Goal: Task Accomplishment & Management: Complete application form

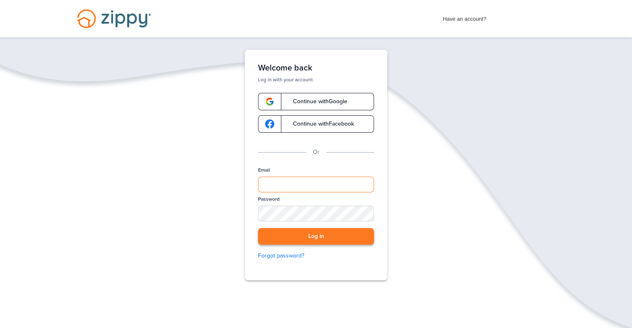
type input "**********"
click at [300, 237] on button "Log in" at bounding box center [316, 236] width 116 height 17
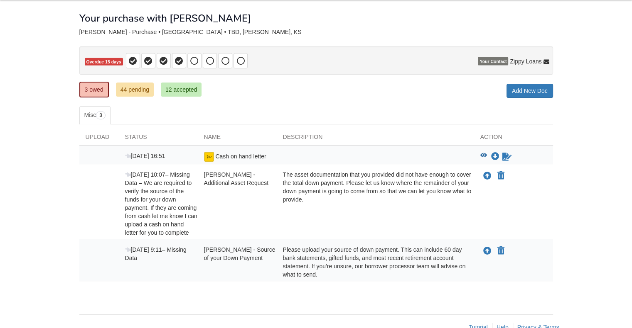
scroll to position [42, 0]
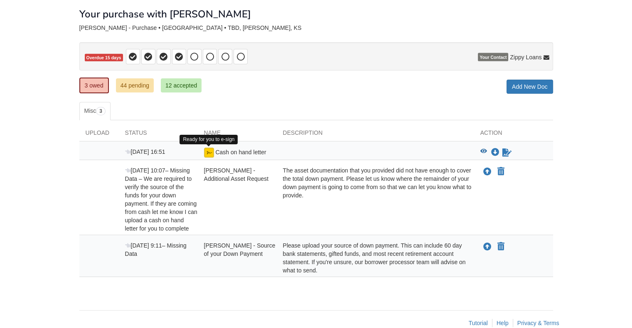
click at [211, 149] on img at bounding box center [209, 153] width 10 height 10
click at [492, 152] on icon "Download Cash on hand letter" at bounding box center [495, 153] width 8 height 8
drag, startPoint x: 524, startPoint y: 12, endPoint x: 497, endPoint y: 18, distance: 27.5
click at [497, 18] on div "Your purchase with [PERSON_NAME]" at bounding box center [315, 7] width 473 height 23
click at [484, 152] on icon "View Cash on hand letter" at bounding box center [483, 152] width 7 height 6
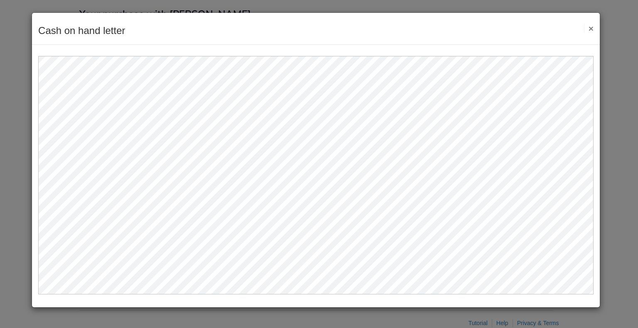
click at [592, 26] on button "×" at bounding box center [589, 28] width 10 height 9
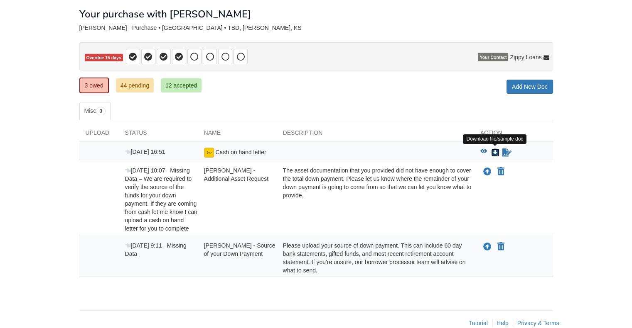
click at [496, 149] on icon "Download Cash on hand letter" at bounding box center [495, 153] width 8 height 8
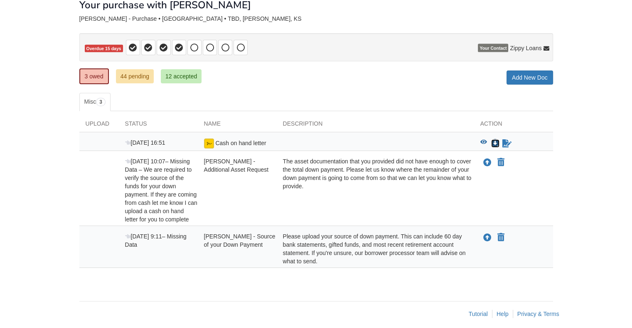
scroll to position [56, 0]
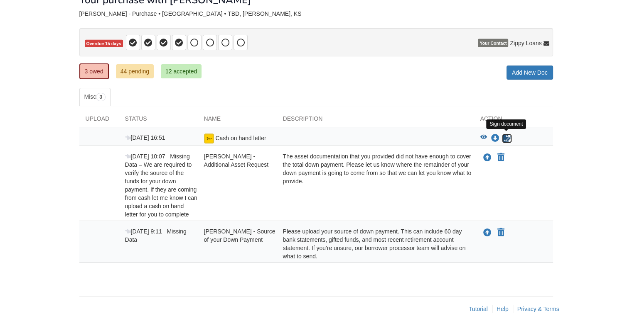
click at [502, 138] on icon "Sign Form" at bounding box center [506, 139] width 9 height 8
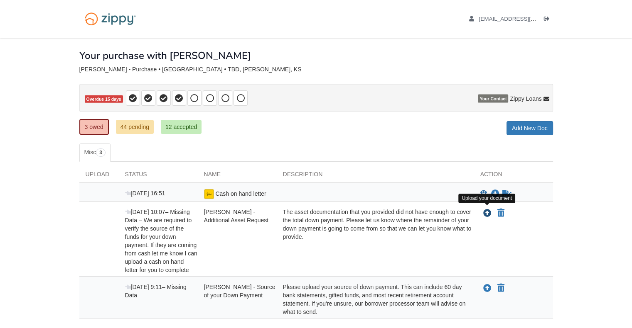
click at [483, 213] on icon "Upload RAYMOND HARLEMAN - Additional Asset Request" at bounding box center [487, 214] width 8 height 8
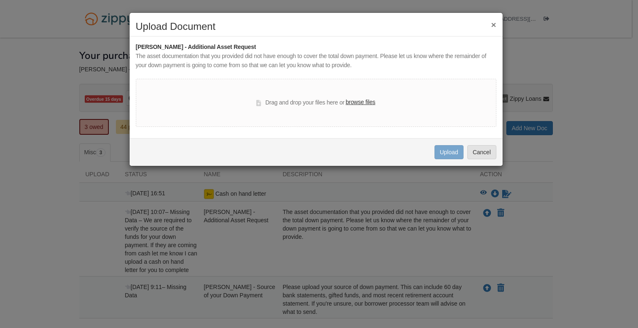
click at [357, 99] on label "browse files" at bounding box center [359, 102] width 29 height 9
click at [0, 0] on input "browse files" at bounding box center [0, 0] width 0 height 0
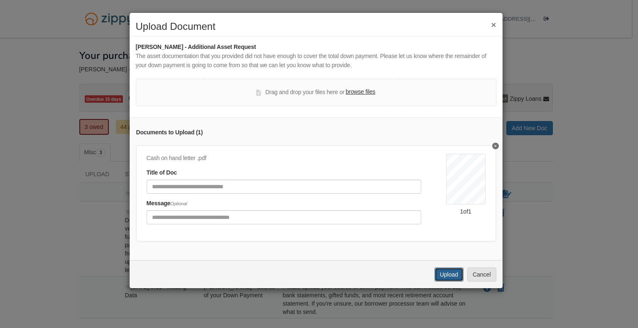
click at [445, 280] on button "Upload" at bounding box center [448, 275] width 29 height 14
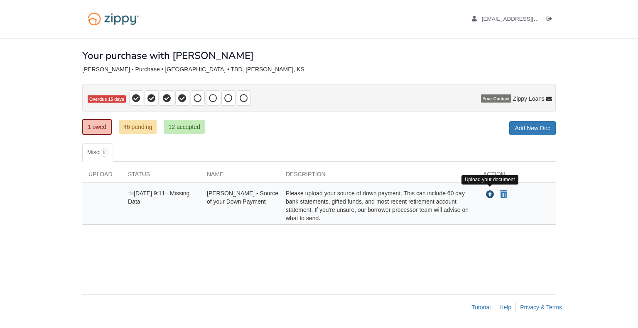
click at [490, 192] on icon "Upload RAYMOND HARLEMAN - Source of your Down Payment" at bounding box center [490, 195] width 8 height 8
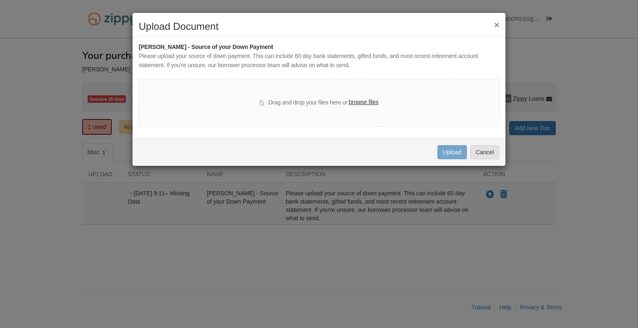
click at [357, 103] on label "browse files" at bounding box center [363, 102] width 29 height 9
click at [0, 0] on input "browse files" at bounding box center [0, 0] width 0 height 0
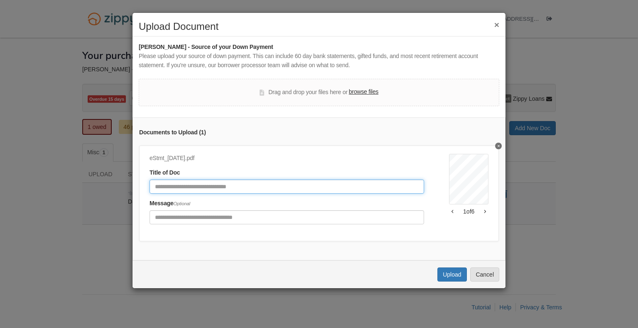
click at [209, 189] on input "Document Title" at bounding box center [286, 187] width 274 height 14
type input "**********"
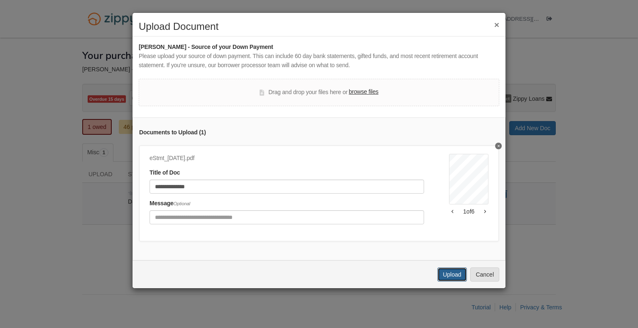
click at [450, 280] on button "Upload" at bounding box center [451, 275] width 29 height 14
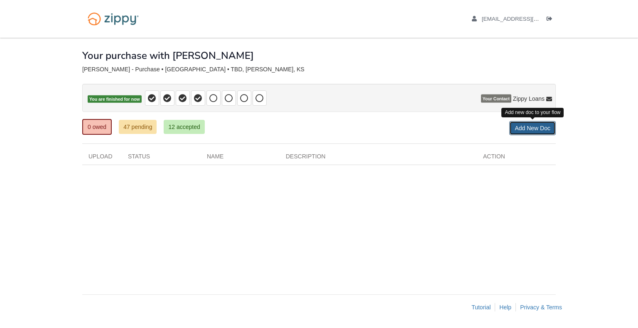
click at [528, 124] on link "Add New Doc" at bounding box center [532, 128] width 47 height 14
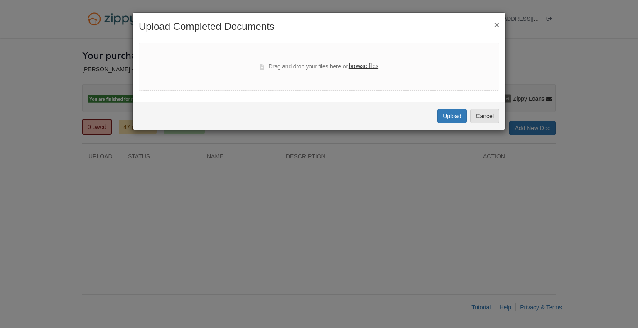
click at [357, 65] on label "browse files" at bounding box center [363, 66] width 29 height 9
click at [0, 0] on input "browse files" at bounding box center [0, 0] width 0 height 0
select select "****"
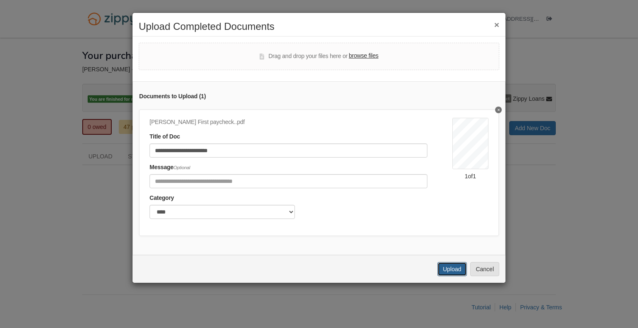
click at [455, 275] on button "Upload" at bounding box center [451, 269] width 29 height 14
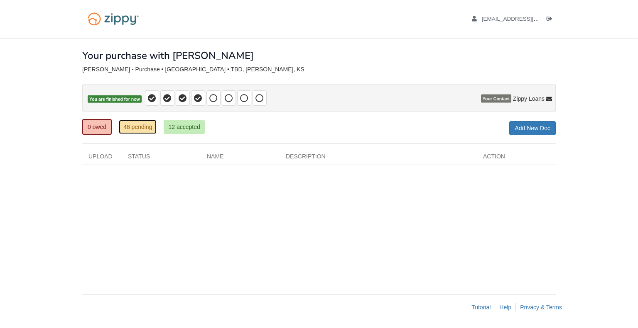
click at [141, 129] on link "48 pending" at bounding box center [138, 127] width 38 height 14
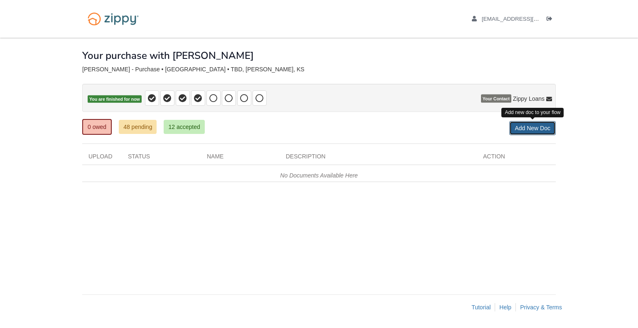
click at [520, 131] on link "Add New Doc" at bounding box center [532, 128] width 47 height 14
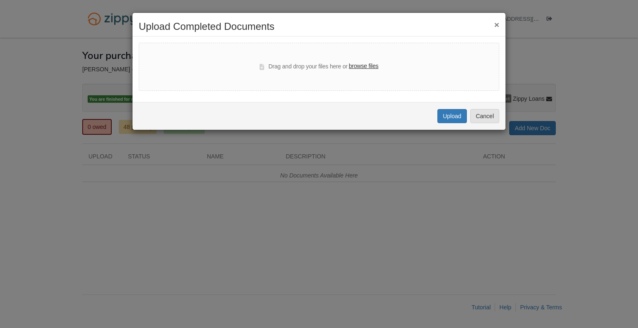
click at [362, 68] on label "browse files" at bounding box center [363, 66] width 29 height 9
click at [0, 0] on input "browse files" at bounding box center [0, 0] width 0 height 0
select select "****"
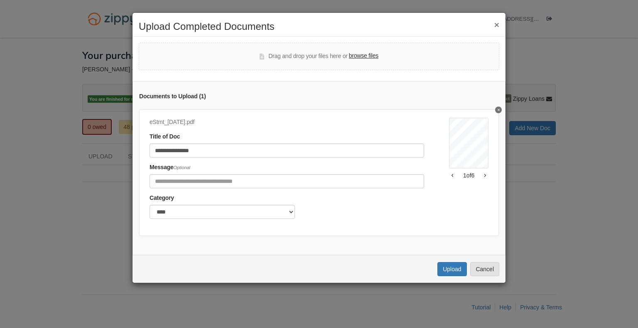
click at [352, 59] on label "browse files" at bounding box center [363, 55] width 29 height 9
click at [0, 0] on input "browse files" at bounding box center [0, 0] width 0 height 0
select select "****"
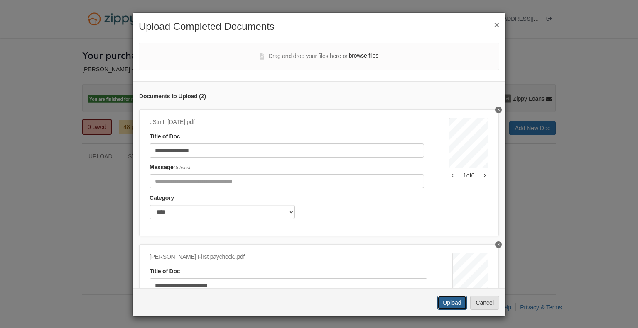
click at [448, 301] on button "Upload" at bounding box center [451, 303] width 29 height 14
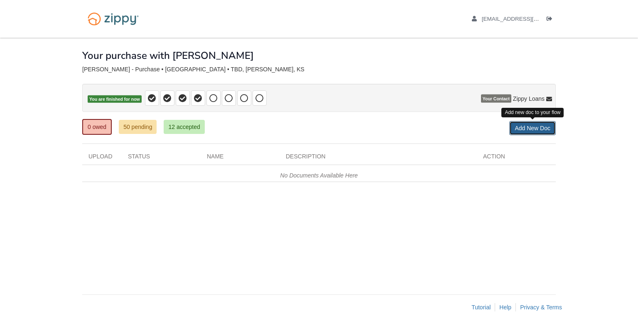
click at [523, 127] on link "Add New Doc" at bounding box center [532, 128] width 47 height 14
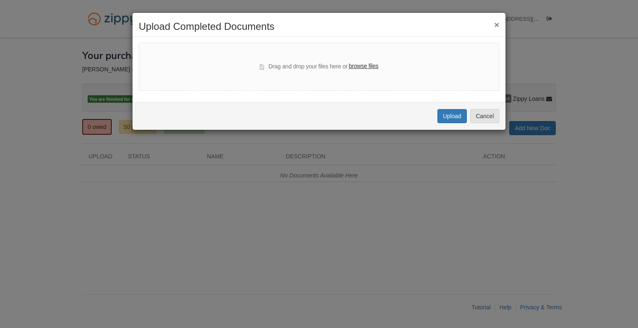
click at [357, 66] on label "browse files" at bounding box center [363, 66] width 29 height 9
click at [0, 0] on input "browse files" at bounding box center [0, 0] width 0 height 0
select select "****"
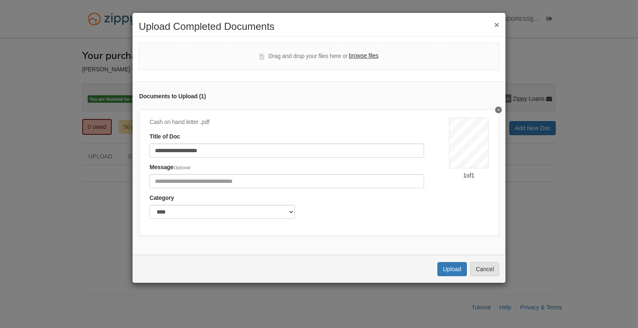
click at [362, 53] on label "browse files" at bounding box center [363, 55] width 29 height 9
click at [0, 0] on input "browse files" at bounding box center [0, 0] width 0 height 0
select select "****"
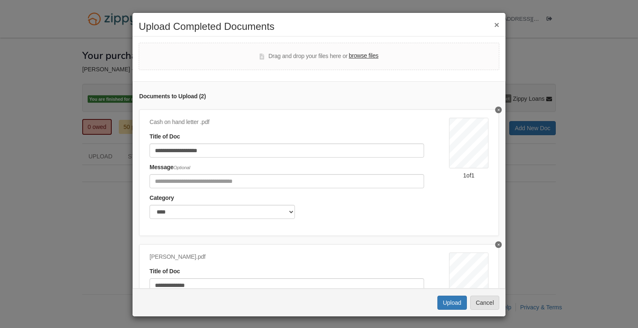
click at [351, 58] on label "browse files" at bounding box center [363, 55] width 29 height 9
click at [0, 0] on input "browse files" at bounding box center [0, 0] width 0 height 0
select select "****"
click at [360, 57] on label "browse files" at bounding box center [363, 55] width 29 height 9
click at [0, 0] on input "browse files" at bounding box center [0, 0] width 0 height 0
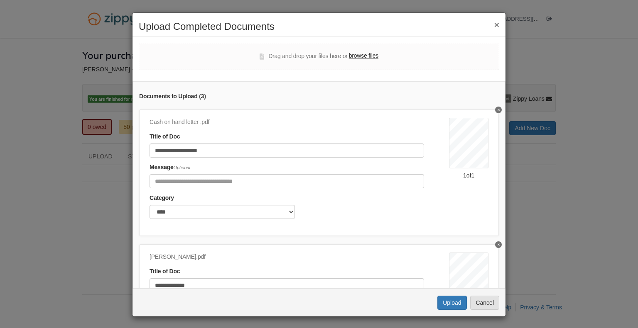
select select "****"
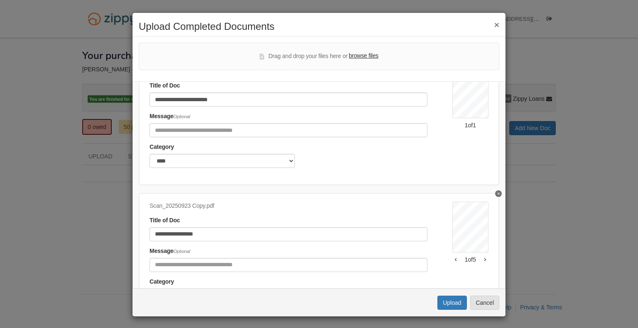
scroll to position [360, 0]
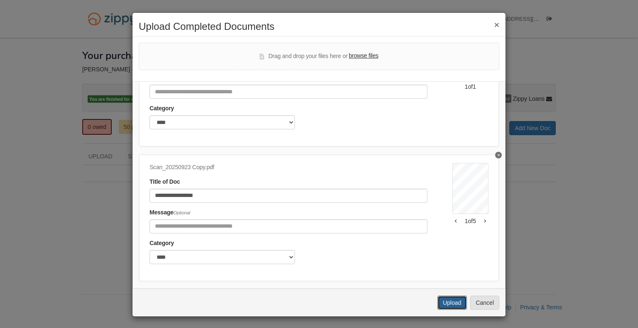
click at [448, 307] on button "Upload" at bounding box center [451, 303] width 29 height 14
click at [250, 222] on input "Include any comments on this document" at bounding box center [288, 227] width 278 height 14
type input "**********"
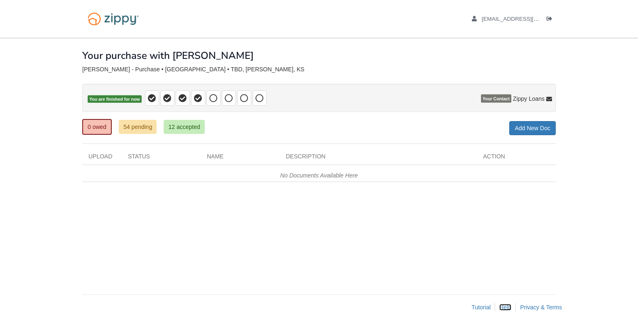
click at [507, 308] on link "Help" at bounding box center [505, 307] width 12 height 7
